Goal: Information Seeking & Learning: Learn about a topic

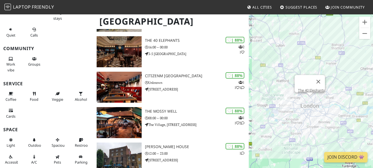
scroll to position [468, 0]
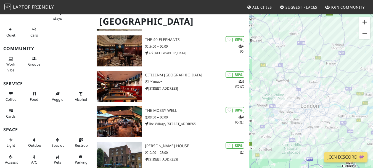
click at [367, 22] on button "Zoom in" at bounding box center [365, 22] width 11 height 11
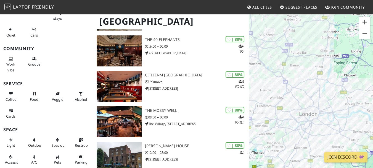
click at [367, 22] on button "Zoom in" at bounding box center [365, 22] width 11 height 11
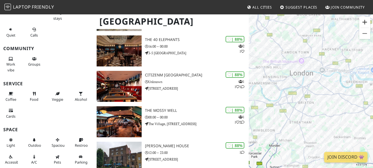
drag, startPoint x: 365, startPoint y: 84, endPoint x: 360, endPoint y: 27, distance: 58.0
click at [360, 27] on div "To navigate, press the arrow keys. Keyboard shortcuts Map Data Map data ©2025 G…" at bounding box center [311, 98] width 124 height 168
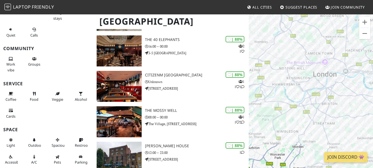
drag, startPoint x: 346, startPoint y: 26, endPoint x: 372, endPoint y: 27, distance: 26.6
click at [372, 27] on div "To navigate, press the arrow keys." at bounding box center [311, 98] width 124 height 168
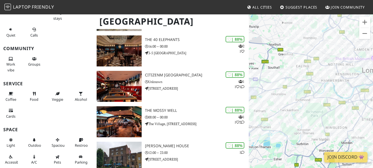
drag, startPoint x: 289, startPoint y: 101, endPoint x: 320, endPoint y: 100, distance: 31.3
click at [320, 100] on div "To navigate, press the arrow keys." at bounding box center [311, 98] width 124 height 168
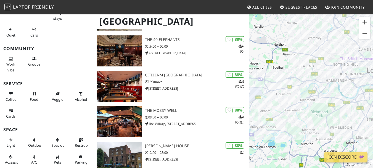
click at [367, 21] on button "Zoom in" at bounding box center [365, 22] width 11 height 11
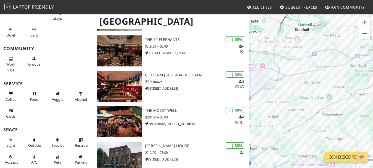
drag, startPoint x: 283, startPoint y: 60, endPoint x: 348, endPoint y: 51, distance: 65.9
click at [348, 51] on div "To navigate, press the arrow keys." at bounding box center [311, 98] width 124 height 168
click at [367, 21] on button "Zoom in" at bounding box center [365, 22] width 11 height 11
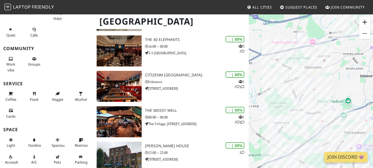
click at [367, 21] on button "Zoom in" at bounding box center [365, 22] width 11 height 11
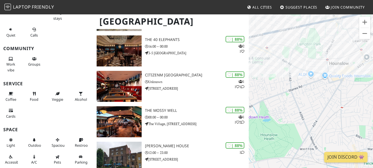
drag, startPoint x: 324, startPoint y: 76, endPoint x: 354, endPoint y: 110, distance: 46.0
click at [354, 110] on div "To navigate, press the arrow keys." at bounding box center [311, 98] width 124 height 168
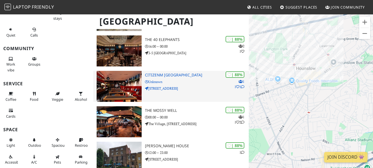
drag, startPoint x: 310, startPoint y: 93, endPoint x: 240, endPoint y: 82, distance: 70.7
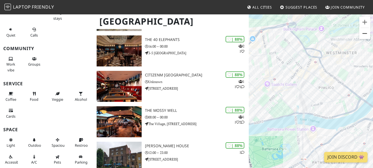
click at [368, 36] on button "Zoom out" at bounding box center [365, 33] width 11 height 11
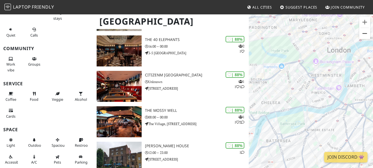
click at [368, 36] on button "Zoom out" at bounding box center [365, 33] width 11 height 11
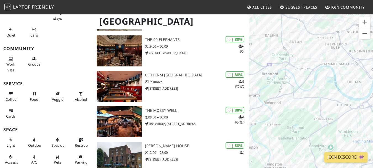
drag, startPoint x: 271, startPoint y: 101, endPoint x: 377, endPoint y: 63, distance: 113.3
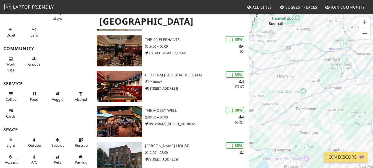
drag, startPoint x: 322, startPoint y: 110, endPoint x: 353, endPoint y: 104, distance: 31.8
click at [353, 104] on div "To navigate, press the arrow keys." at bounding box center [311, 98] width 124 height 168
click at [296, 67] on div "To navigate, press the arrow keys. Ballucci Coffee" at bounding box center [311, 98] width 124 height 168
click at [294, 58] on link "Ballucci Coffee" at bounding box center [294, 60] width 23 height 4
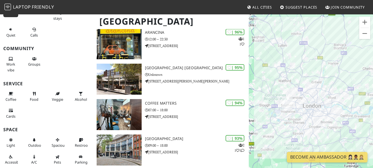
scroll to position [70, 0]
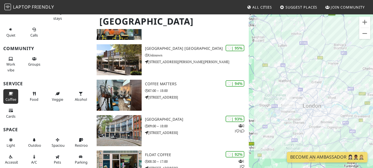
click at [11, 100] on span "Coffee" at bounding box center [11, 99] width 11 height 5
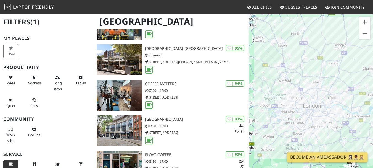
scroll to position [0, 0]
click at [11, 85] on span "Wi-Fi" at bounding box center [11, 83] width 8 height 5
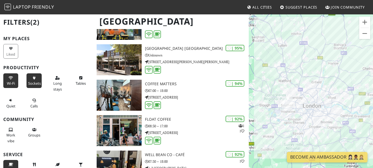
click at [33, 81] on span "Sockets" at bounding box center [34, 83] width 13 height 5
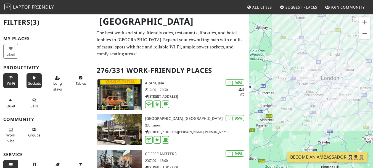
drag, startPoint x: 276, startPoint y: 117, endPoint x: 294, endPoint y: 88, distance: 34.5
click at [294, 88] on div "To navigate, press the arrow keys." at bounding box center [311, 98] width 124 height 168
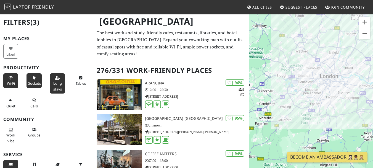
click at [57, 85] on span "Long stays" at bounding box center [57, 86] width 9 height 11
click at [366, 23] on button "Zoom in" at bounding box center [365, 22] width 11 height 11
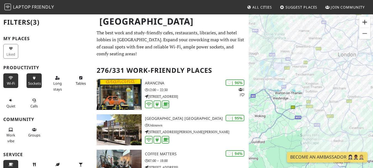
click at [366, 23] on button "Zoom in" at bounding box center [365, 22] width 11 height 11
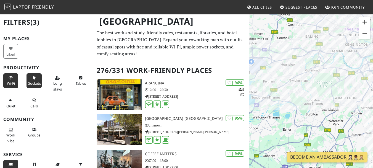
click at [366, 19] on button "Zoom in" at bounding box center [365, 22] width 11 height 11
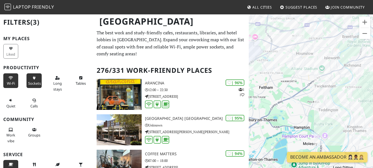
drag, startPoint x: 288, startPoint y: 55, endPoint x: 332, endPoint y: 82, distance: 52.0
click at [332, 82] on div "To navigate, press the arrow keys." at bounding box center [311, 98] width 124 height 168
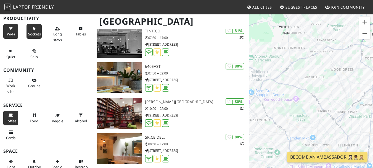
scroll to position [71, 0]
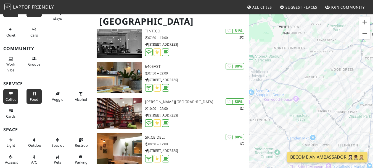
click at [35, 96] on button "Food" at bounding box center [34, 96] width 15 height 15
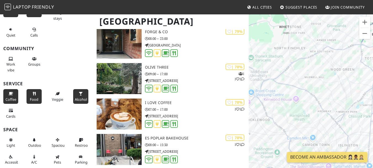
click at [76, 97] on span "Alcohol" at bounding box center [81, 99] width 12 height 5
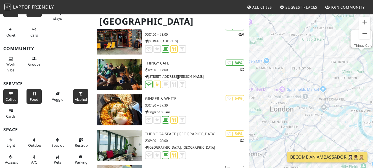
scroll to position [3952, 0]
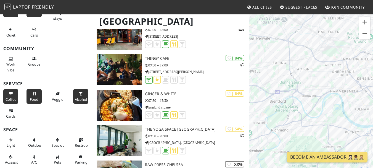
drag, startPoint x: 262, startPoint y: 42, endPoint x: 336, endPoint y: 38, distance: 74.5
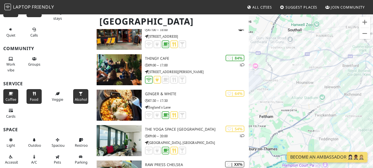
drag, startPoint x: 304, startPoint y: 70, endPoint x: 377, endPoint y: 35, distance: 81.7
click at [312, 64] on link "Ballucci Coffee" at bounding box center [313, 66] width 23 height 4
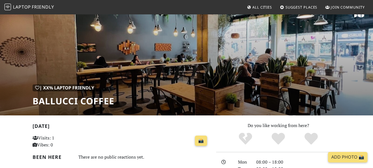
scroll to position [16, 0]
